Goal: Task Accomplishment & Management: Use online tool/utility

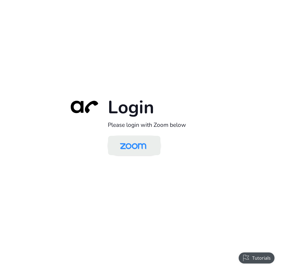
click at [135, 148] on img at bounding box center [133, 146] width 38 height 18
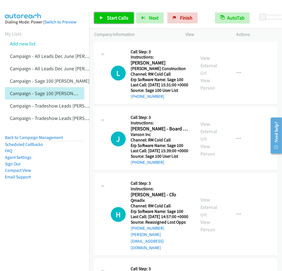
click at [114, 16] on span "Start Calls" at bounding box center [118, 18] width 22 height 6
